Goal: Information Seeking & Learning: Learn about a topic

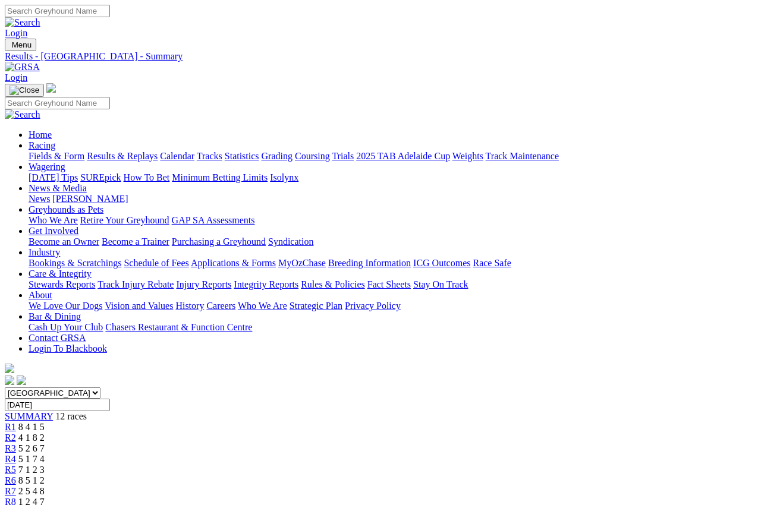
scroll to position [10, 0]
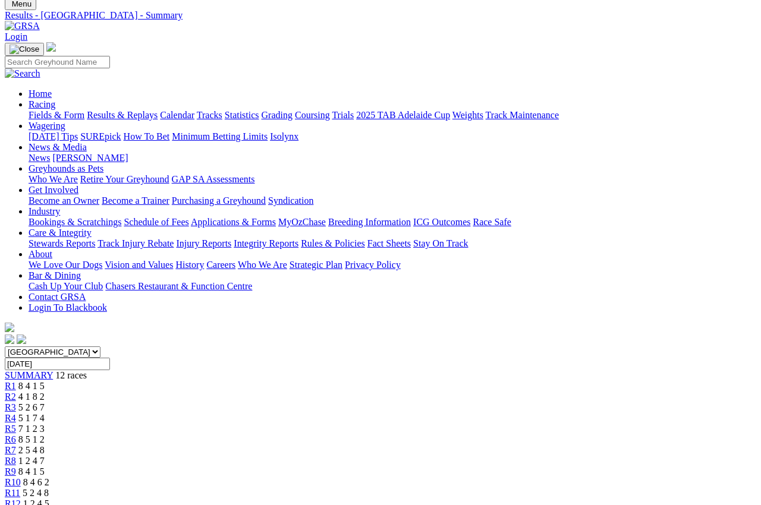
scroll to position [0, 0]
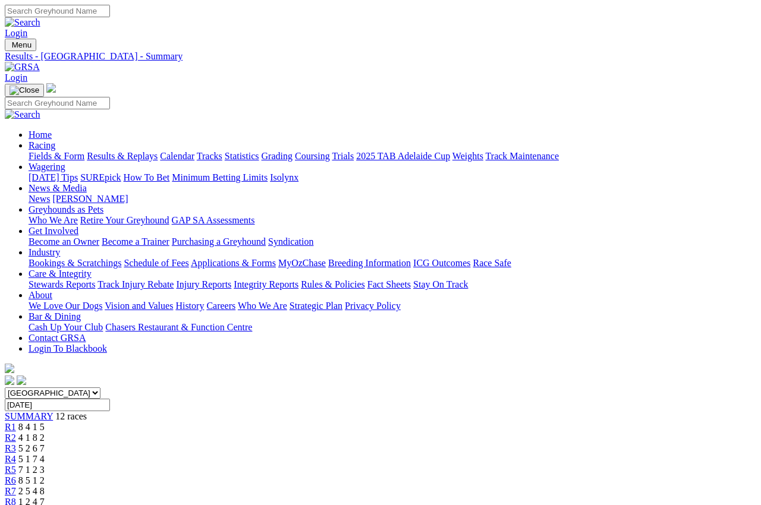
click at [110, 399] on input "[DATE]" at bounding box center [57, 405] width 105 height 12
type input "[DATE], [DATE]"
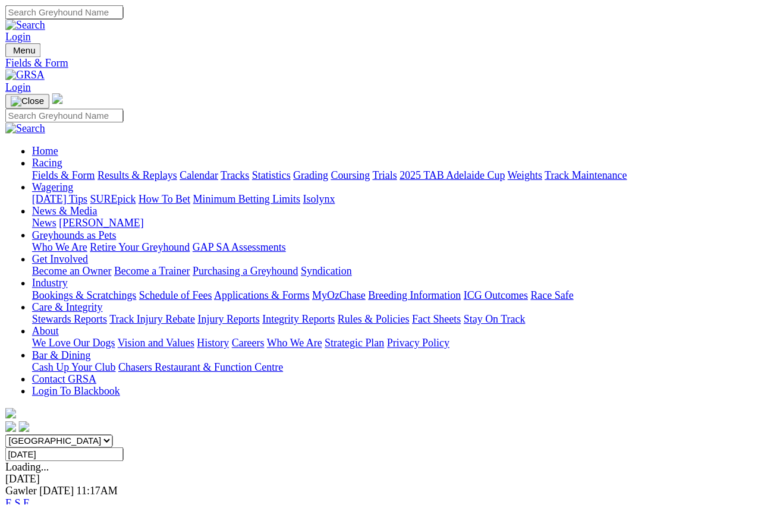
scroll to position [7, 0]
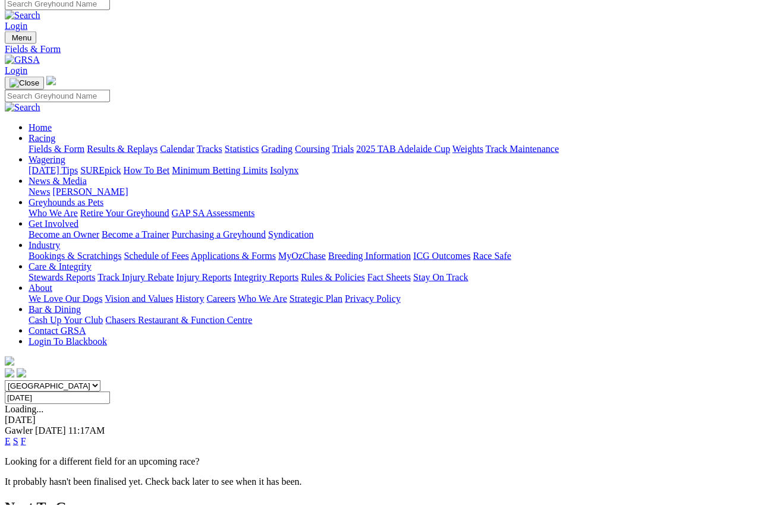
click at [110, 392] on input "Wednesday, 8 Oct 2025" at bounding box center [57, 398] width 105 height 12
type input "Thursday, 9 Oct 2025"
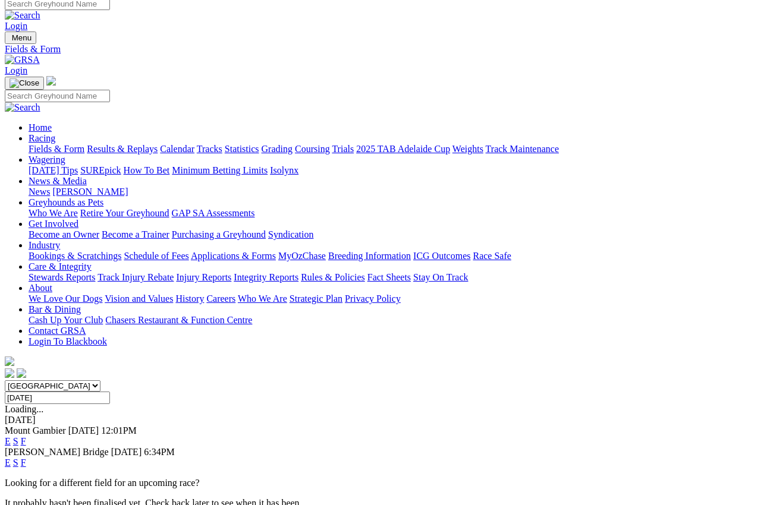
click at [26, 437] on link "F" at bounding box center [23, 442] width 5 height 10
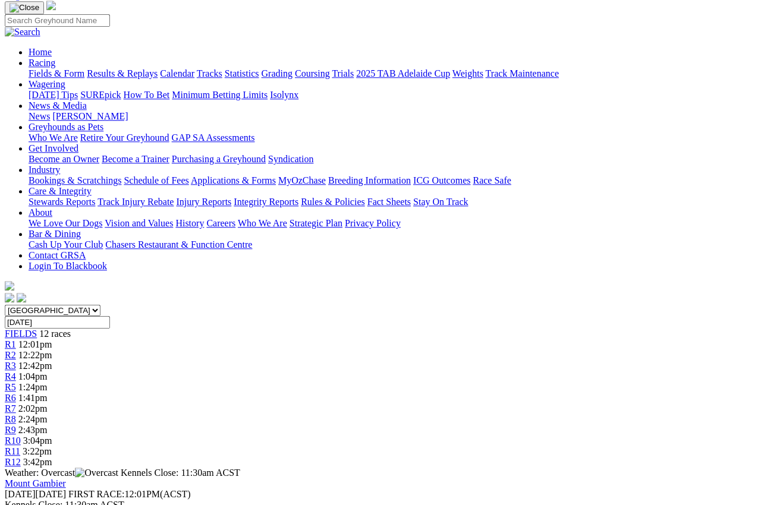
scroll to position [81, 0]
